Goal: Task Accomplishment & Management: Complete application form

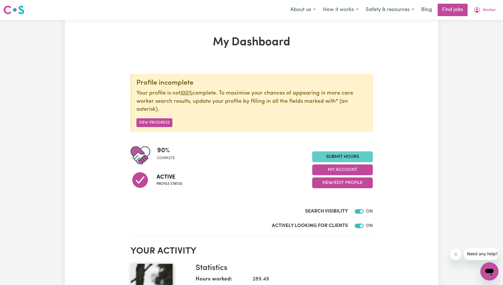
click at [342, 152] on link "Submit Hours" at bounding box center [342, 156] width 61 height 11
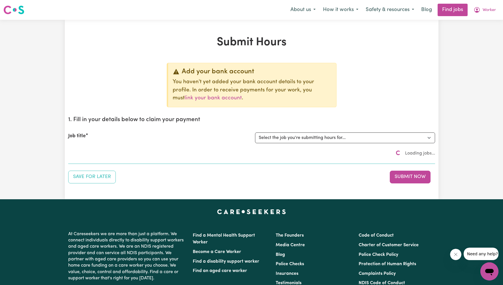
click at [338, 91] on div "Add your bank account You haven't yet added your bank account details to your p…" at bounding box center [251, 123] width 367 height 121
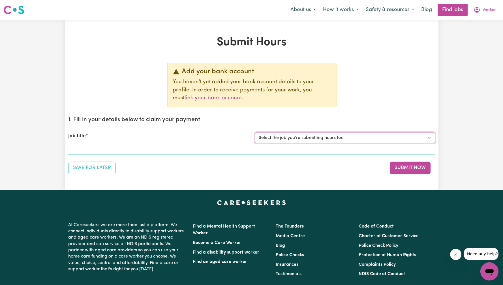
click at [334, 139] on select "Select the job you're submitting hours for... [Tumbi Umbi] Cleaner needed Tumbi…" at bounding box center [345, 137] width 180 height 11
click at [255, 132] on select "Select the job you're submitting hours for... [Tumbi Umbi] Cleaner needed Tumbi…" at bounding box center [345, 137] width 180 height 11
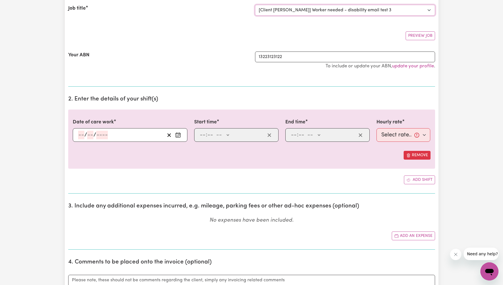
select select "0"
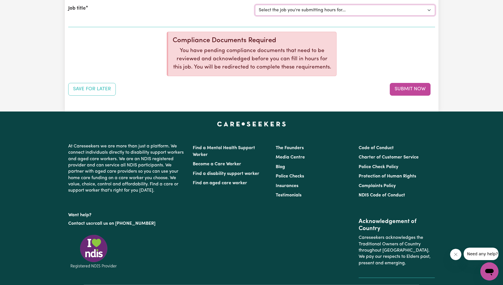
scroll to position [28, 0]
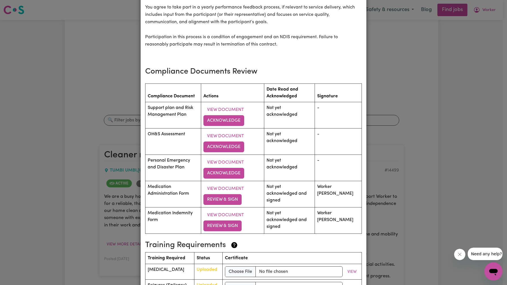
scroll to position [773, 0]
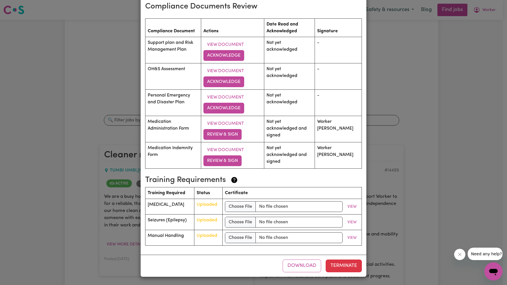
click at [230, 64] on td "View Document Acknowledge" at bounding box center [232, 76] width 63 height 26
drag, startPoint x: 233, startPoint y: 61, endPoint x: 237, endPoint y: 58, distance: 4.6
click at [233, 61] on td "View Document Acknowledge" at bounding box center [232, 50] width 63 height 26
click at [237, 57] on button "Acknowledge" at bounding box center [223, 55] width 41 height 11
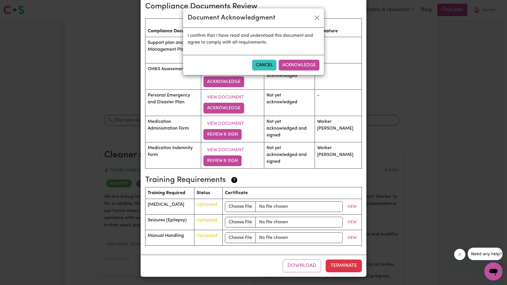
click at [305, 62] on button "Acknowledge" at bounding box center [299, 65] width 41 height 11
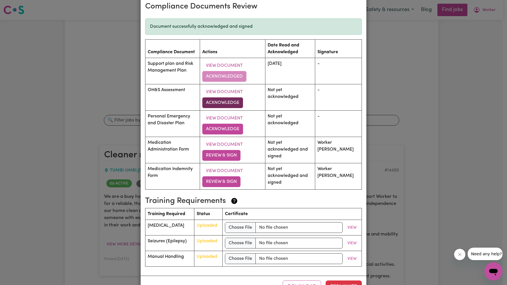
click at [230, 104] on button "Acknowledge" at bounding box center [222, 102] width 41 height 11
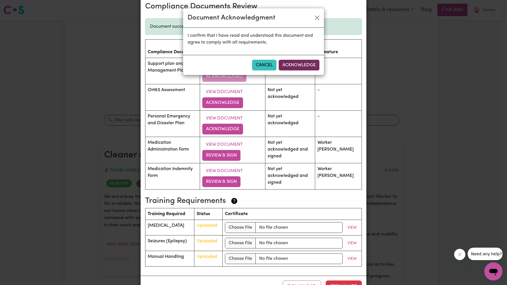
click at [307, 61] on button "Acknowledge" at bounding box center [299, 65] width 41 height 11
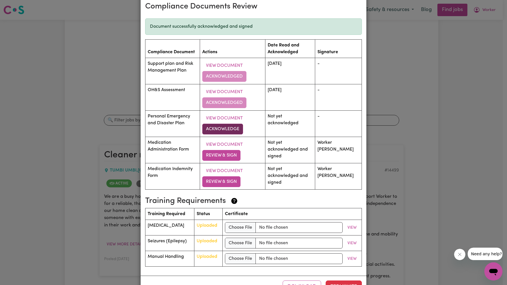
click at [237, 125] on button "Acknowledge" at bounding box center [222, 129] width 41 height 11
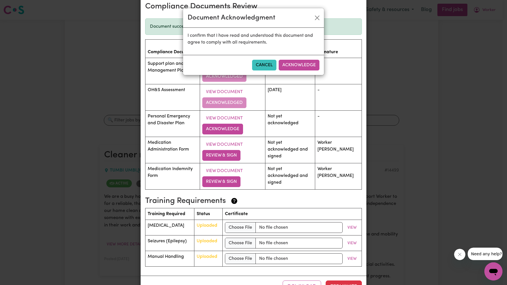
click at [304, 58] on div "Cancel Acknowledge" at bounding box center [253, 65] width 141 height 20
click at [298, 67] on button "Acknowledge" at bounding box center [299, 65] width 41 height 11
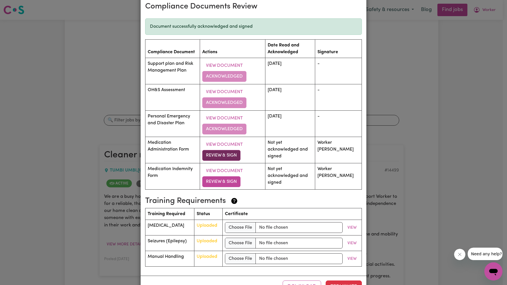
click at [231, 153] on button "Review & Sign" at bounding box center [221, 155] width 38 height 11
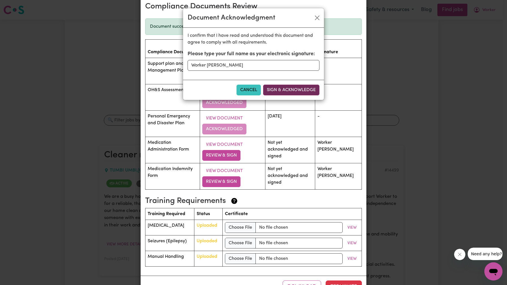
click at [306, 95] on button "Sign & Acknowledge" at bounding box center [291, 90] width 56 height 11
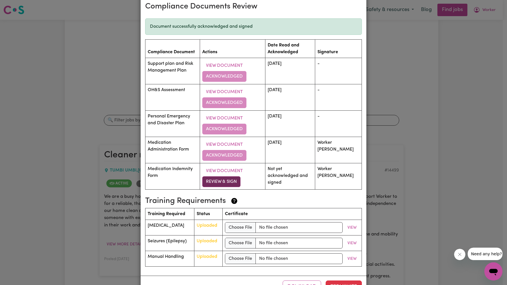
click at [232, 179] on button "Review & Sign" at bounding box center [221, 181] width 38 height 11
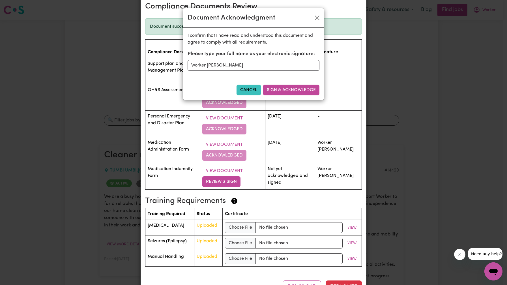
click at [299, 93] on button "Sign & Acknowledge" at bounding box center [291, 90] width 56 height 11
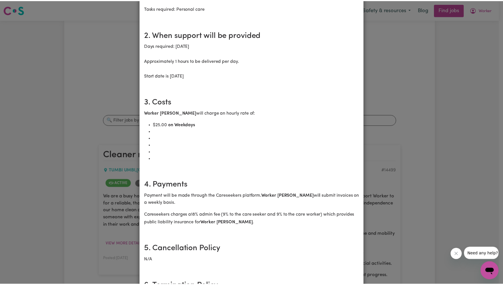
scroll to position [0, 0]
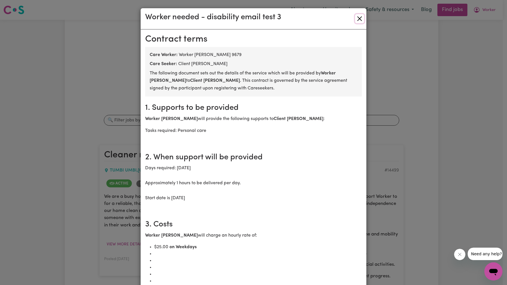
click at [359, 17] on button "Close" at bounding box center [359, 18] width 9 height 9
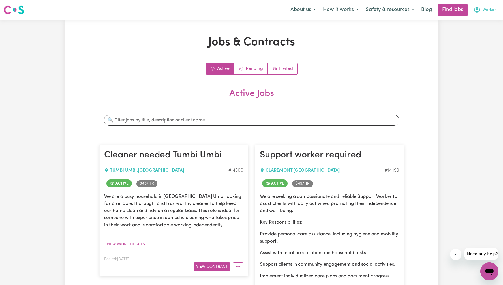
click at [485, 11] on span "Worker" at bounding box center [489, 10] width 13 height 6
click at [475, 23] on link "My Account" at bounding box center [476, 22] width 45 height 11
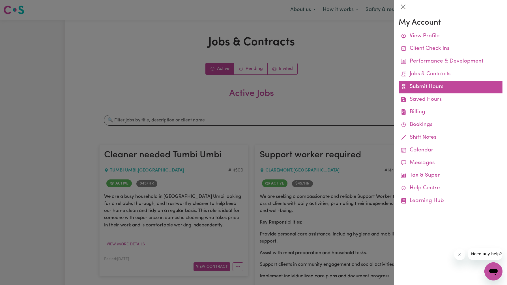
click at [430, 85] on link "Submit Hours" at bounding box center [451, 87] width 104 height 13
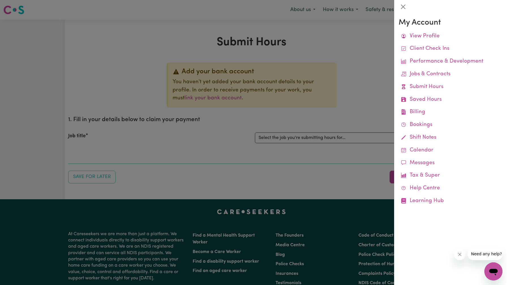
click at [339, 89] on div at bounding box center [253, 142] width 507 height 285
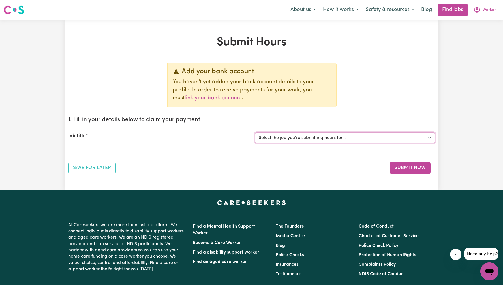
click at [322, 135] on select "Select the job you're submitting hours for... [Tumbi Umbi] Cleaner needed Tumbi…" at bounding box center [345, 137] width 180 height 11
select select "13066"
click at [255, 132] on select "Select the job you're submitting hours for... [Tumbi Umbi] Cleaner needed Tumbi…" at bounding box center [345, 137] width 180 height 11
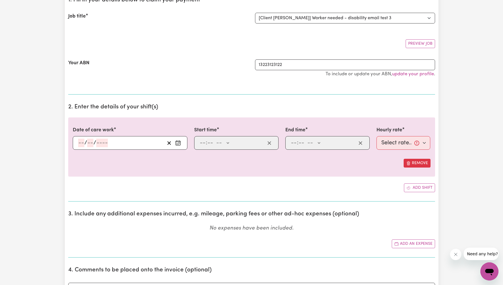
click at [112, 143] on div "/ /" at bounding box center [121, 143] width 87 height 8
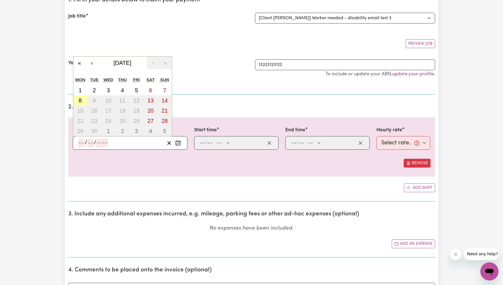
click at [84, 102] on button "8" at bounding box center [80, 100] width 14 height 10
type input "[DATE]"
type input "8"
type input "9"
type input "2025"
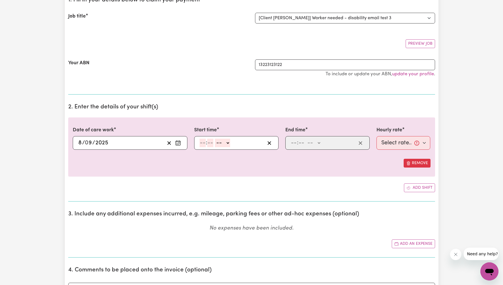
click at [88, 142] on input "9" at bounding box center [88, 143] width 7 height 8
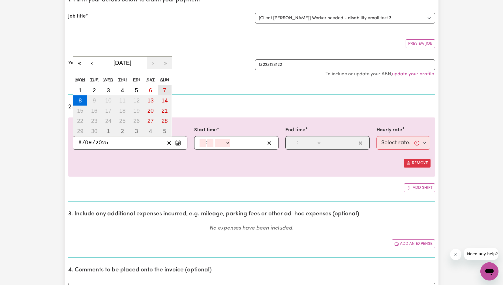
click at [165, 92] on abbr "7" at bounding box center [164, 90] width 3 height 6
type input "[DATE]"
type input "7"
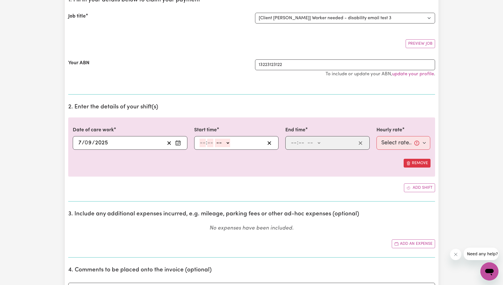
click at [201, 144] on input "number" at bounding box center [203, 143] width 6 height 8
type input "7"
type input "0"
select select "am"
type input "07:00"
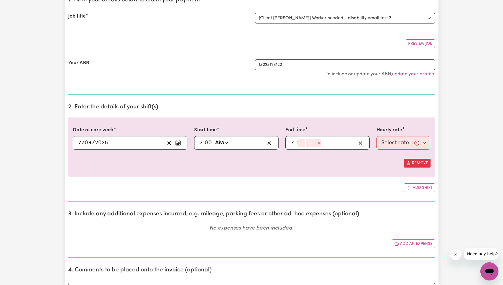
type input "7"
type input "05"
select select "am"
type input "07:05"
type input "5"
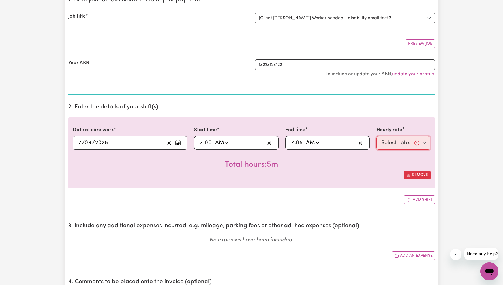
click at [392, 148] on select "Select rate... $25.00 (Weekday)" at bounding box center [403, 143] width 54 height 14
select select "25-Weekday"
click at [376, 136] on select "Select rate... $25.00 (Weekday)" at bounding box center [403, 143] width 54 height 14
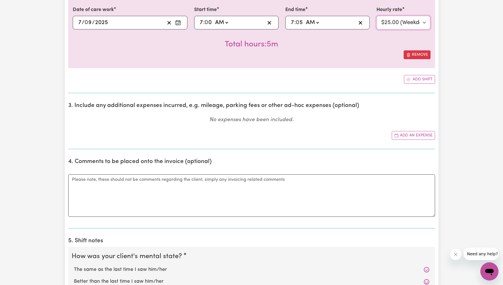
scroll to position [368, 0]
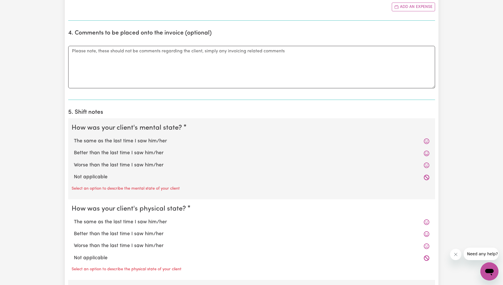
click at [94, 175] on label "Not applicable" at bounding box center [251, 176] width 355 height 7
click at [74, 173] on input "Not applicable" at bounding box center [74, 173] width 0 height 0
radio input "true"
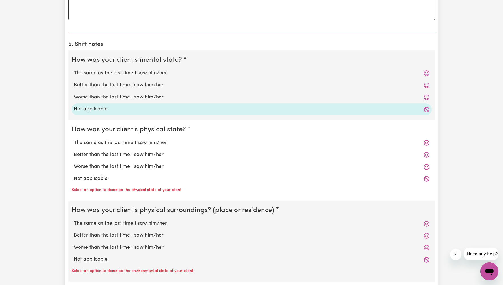
scroll to position [465, 0]
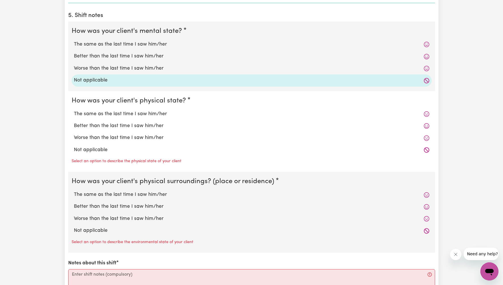
click at [93, 150] on label "Not applicable" at bounding box center [251, 149] width 355 height 7
click at [74, 146] on input "Not applicable" at bounding box center [74, 146] width 0 height 0
radio input "true"
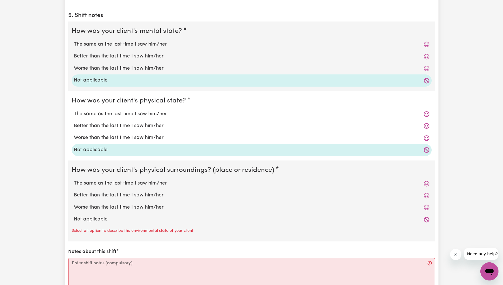
click at [100, 217] on label "Not applicable" at bounding box center [251, 219] width 355 height 7
click at [74, 216] on input "Not applicable" at bounding box center [74, 215] width 0 height 0
radio input "true"
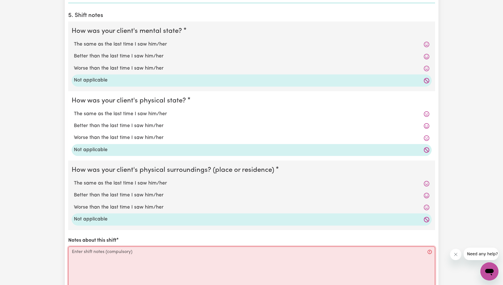
click at [117, 265] on textarea "Notes about this shift" at bounding box center [251, 267] width 367 height 42
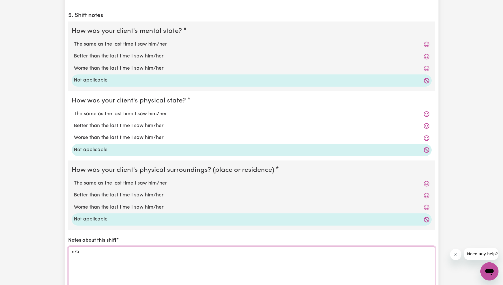
scroll to position [577, 0]
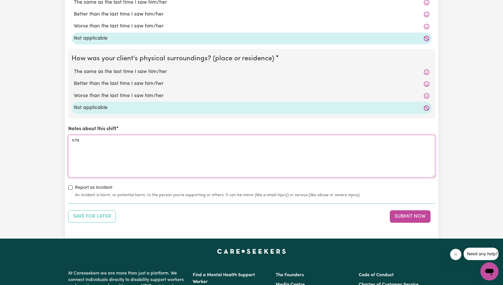
type textarea "n/a"
click at [420, 215] on button "Submit Now" at bounding box center [410, 216] width 41 height 12
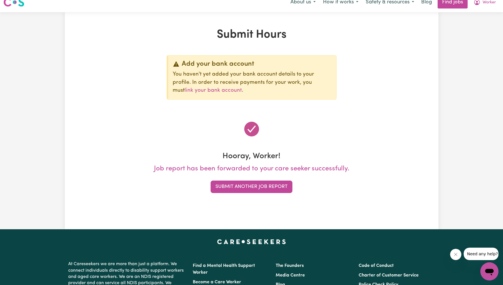
scroll to position [0, 0]
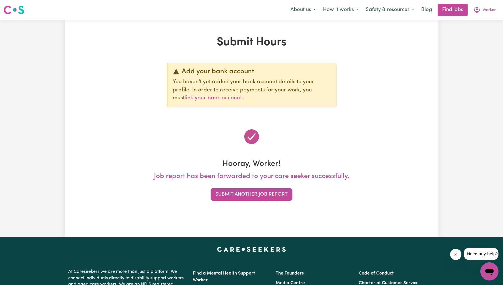
click at [240, 196] on button "Submit Another Job Report" at bounding box center [252, 194] width 82 height 12
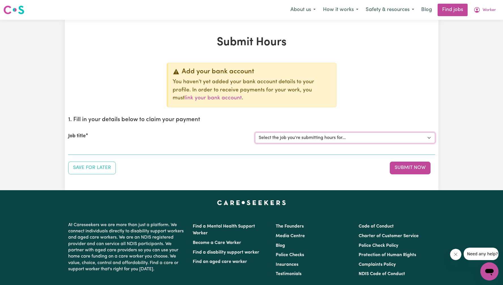
click at [326, 136] on select "Select the job you're submitting hours for... [Tumbi Umbi] Cleaner needed Tumbi…" at bounding box center [345, 137] width 180 height 11
select select "13066"
click at [255, 132] on select "Select the job you're submitting hours for... [Tumbi Umbi] Cleaner needed Tumbi…" at bounding box center [345, 137] width 180 height 11
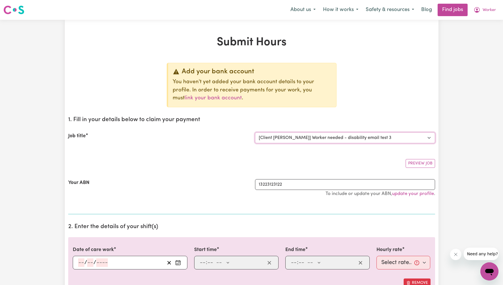
scroll to position [111, 0]
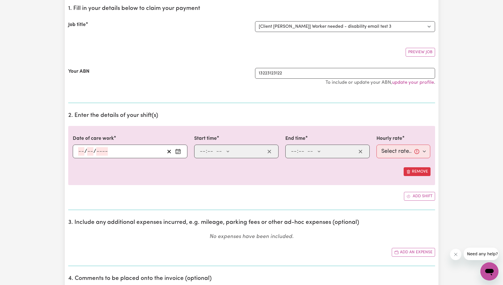
click at [100, 145] on div "/ /" at bounding box center [130, 152] width 115 height 14
click at [101, 149] on input "number" at bounding box center [102, 151] width 12 height 8
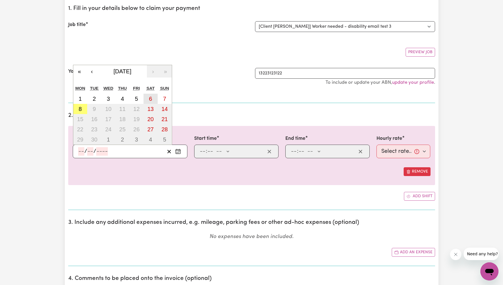
click at [154, 98] on button "6" at bounding box center [150, 99] width 14 height 10
type input "[DATE]"
type input "6"
type input "9"
type input "2025"
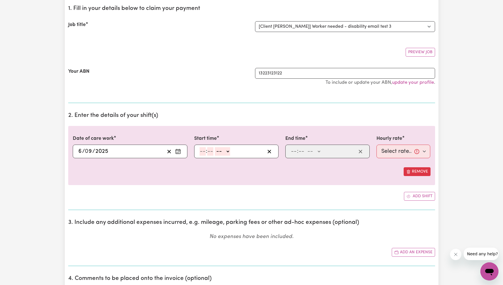
click at [200, 155] on input "number" at bounding box center [203, 151] width 6 height 8
type input "7"
type input "0"
select select "am"
type input "07:00"
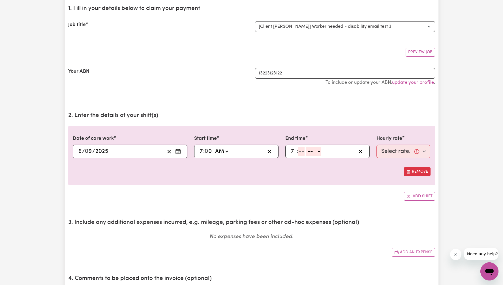
type input "7"
type input "10"
select select "am"
type input "07:10"
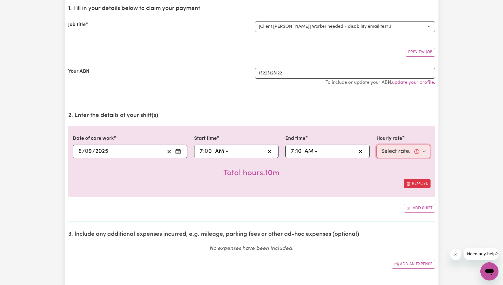
click at [388, 152] on select "Select rate... $25.00 (Weekday)" at bounding box center [403, 152] width 54 height 14
select select "25-Weekday"
click at [376, 145] on select "Select rate... $25.00 (Weekday)" at bounding box center [403, 152] width 54 height 14
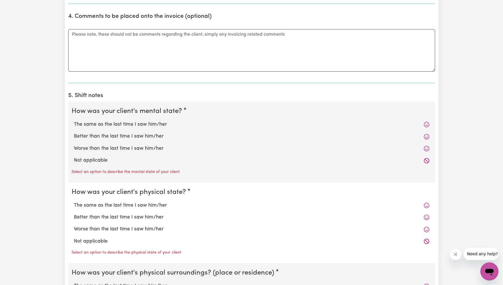
scroll to position [393, 0]
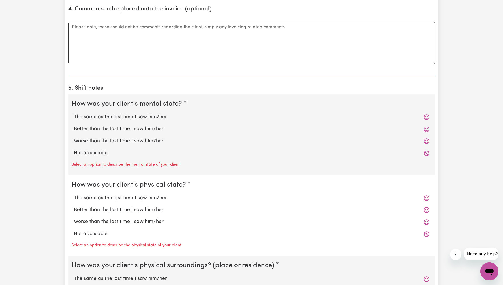
click at [100, 156] on label "Not applicable" at bounding box center [251, 152] width 355 height 7
click at [74, 149] on input "Not applicable" at bounding box center [74, 149] width 0 height 0
radio input "true"
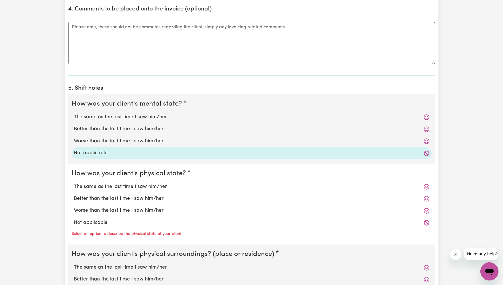
click at [94, 224] on label "Not applicable" at bounding box center [251, 222] width 355 height 7
click at [74, 219] on input "Not applicable" at bounding box center [74, 219] width 0 height 0
radio input "true"
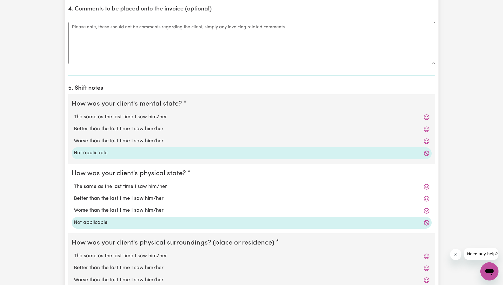
scroll to position [502, 0]
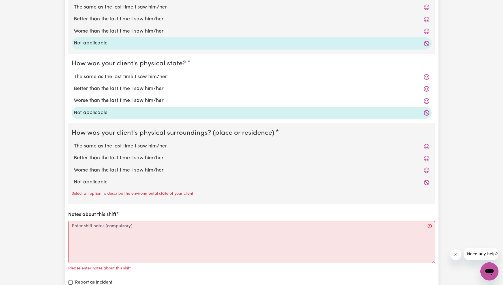
click at [106, 179] on label "Not applicable" at bounding box center [251, 182] width 355 height 7
click at [74, 179] on input "Not applicable" at bounding box center [74, 178] width 0 height 0
radio input "true"
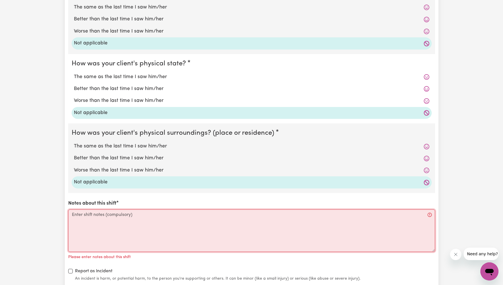
click at [105, 217] on textarea "Notes about this shift" at bounding box center [251, 230] width 367 height 42
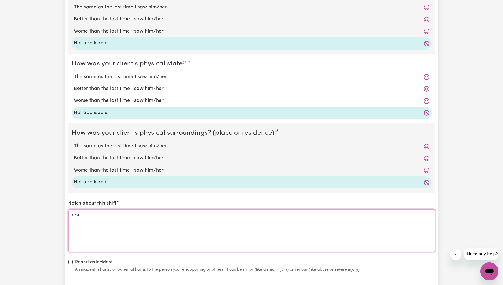
scroll to position [629, 0]
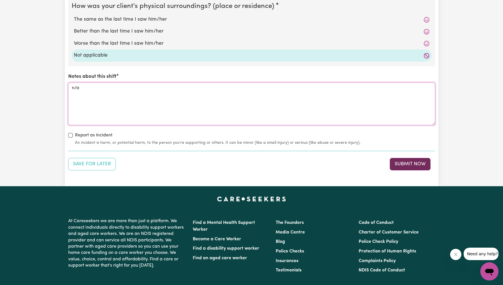
type textarea "n/a"
click at [419, 165] on button "Submit Now" at bounding box center [410, 164] width 41 height 12
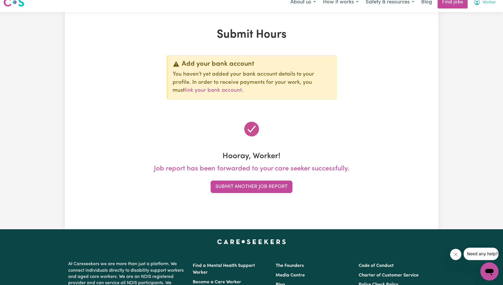
scroll to position [0, 0]
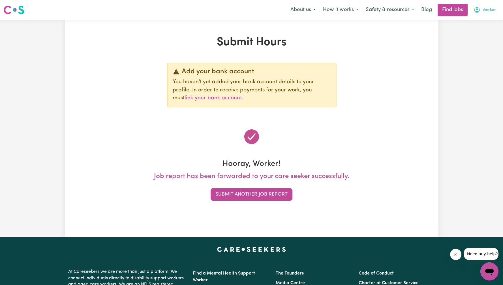
click at [496, 9] on button "Worker" at bounding box center [485, 10] width 30 height 12
click at [473, 44] on link "Logout" at bounding box center [476, 43] width 45 height 11
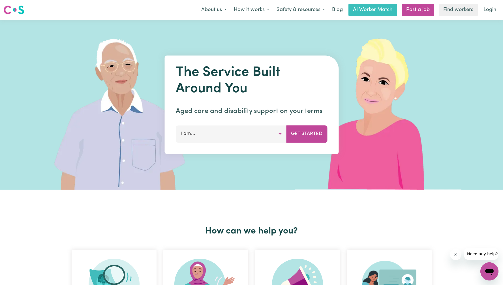
click at [500, 18] on nav "Menu About us How it works Safety & resources Blog AI Worker Match Post a job F…" at bounding box center [251, 10] width 503 height 20
click at [493, 16] on div "Menu About us How it works Safety & resources Blog AI Worker Match Post a job F…" at bounding box center [251, 9] width 503 height 13
click at [488, 8] on link "Login" at bounding box center [490, 10] width 20 height 12
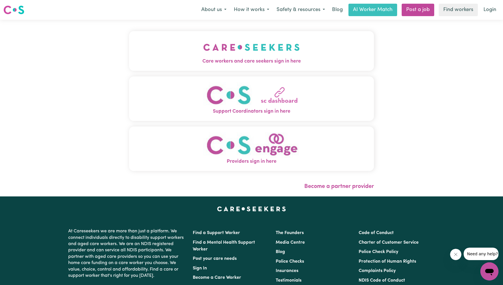
click at [203, 51] on img "Care workers and care seekers sign in here" at bounding box center [251, 47] width 97 height 21
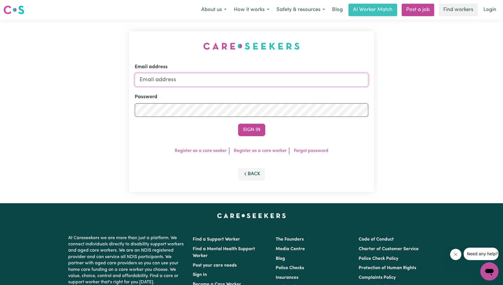
click at [252, 85] on input "Email address" at bounding box center [251, 80] width 233 height 14
type input "[EMAIL_ADDRESS][DOMAIN_NAME]"
click at [253, 128] on button "Sign In" at bounding box center [251, 130] width 27 height 12
